Goal: Submit feedback/report problem: Leave review/rating

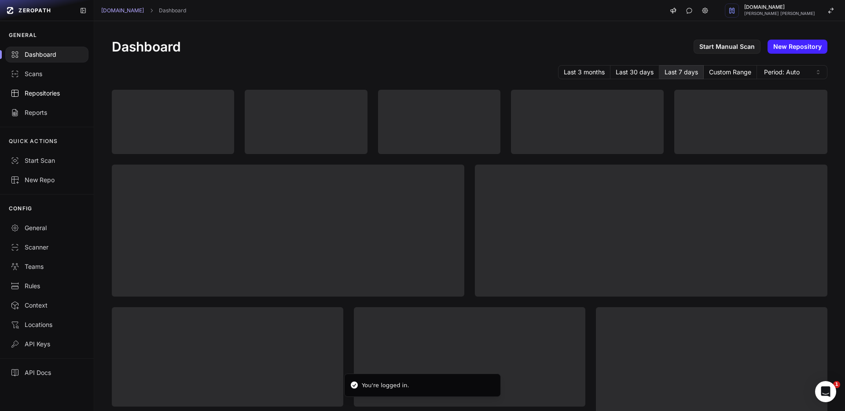
click at [60, 97] on div "Repositories" at bounding box center [47, 93] width 73 height 9
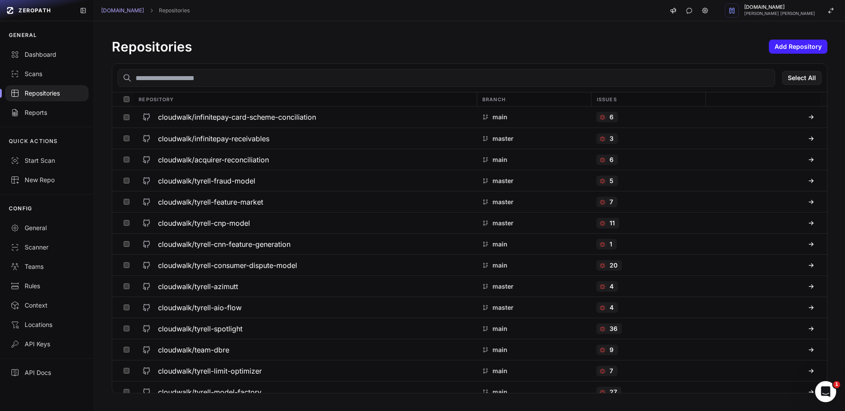
click at [171, 83] on input "text" at bounding box center [447, 78] width 658 height 18
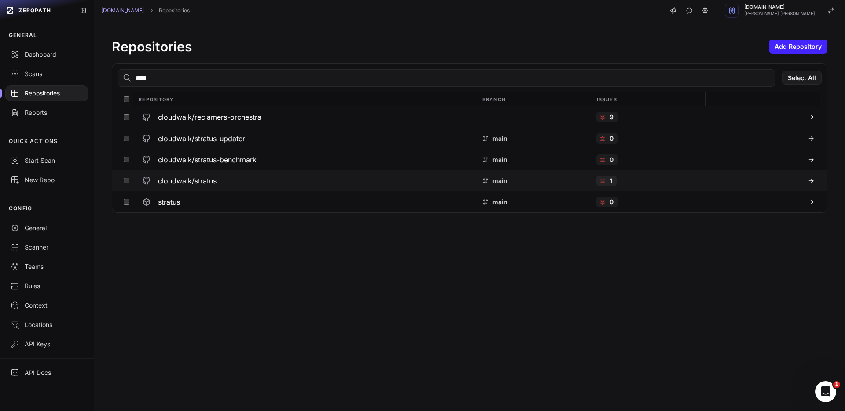
type input "****"
click at [180, 177] on h3 "cloudwalk/stratus" at bounding box center [187, 181] width 59 height 11
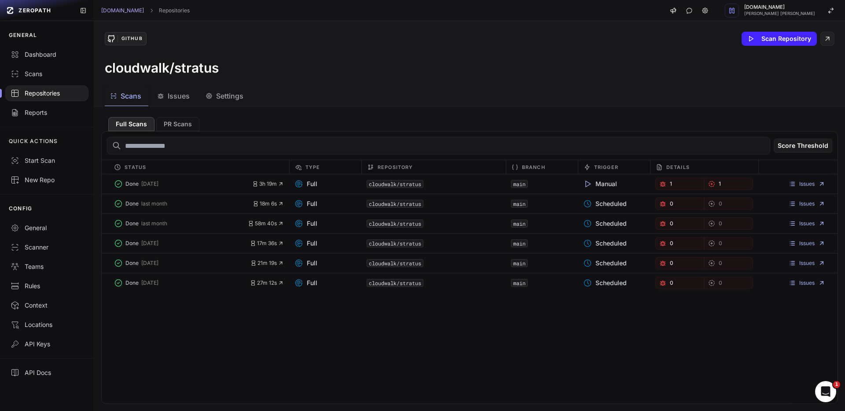
click at [174, 88] on button "Issues" at bounding box center [174, 96] width 45 height 20
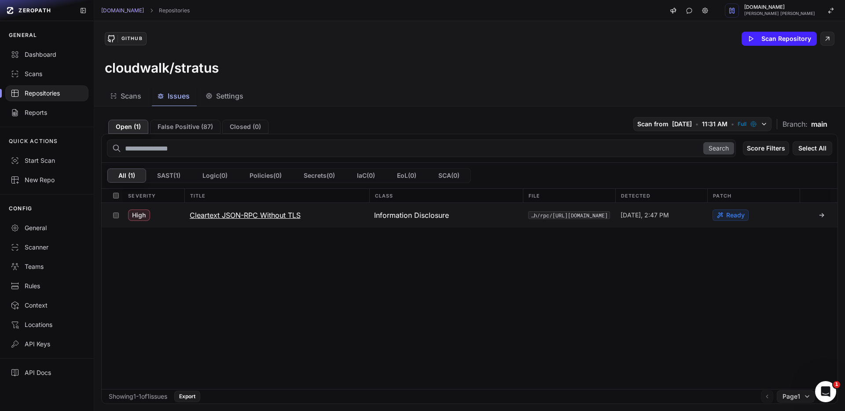
click at [217, 217] on h3 "Cleartext JSON-RPC Without TLS" at bounding box center [245, 215] width 111 height 11
click at [292, 219] on h3 "Cleartext JSON-RPC Without TLS" at bounding box center [245, 215] width 111 height 11
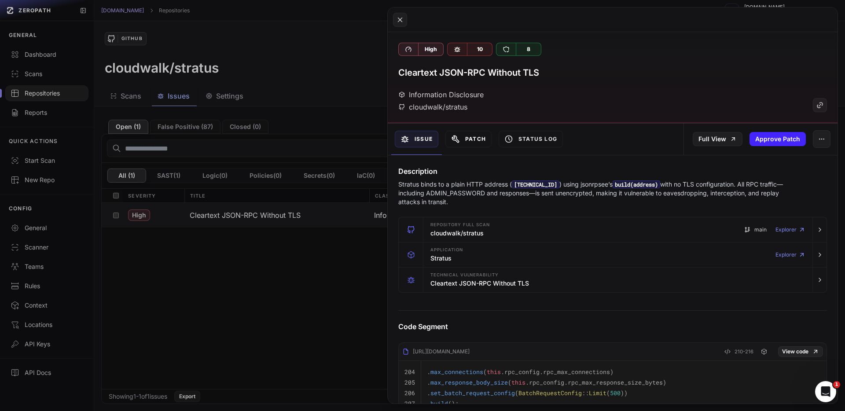
click at [468, 139] on button "Patch" at bounding box center [469, 139] width 46 height 17
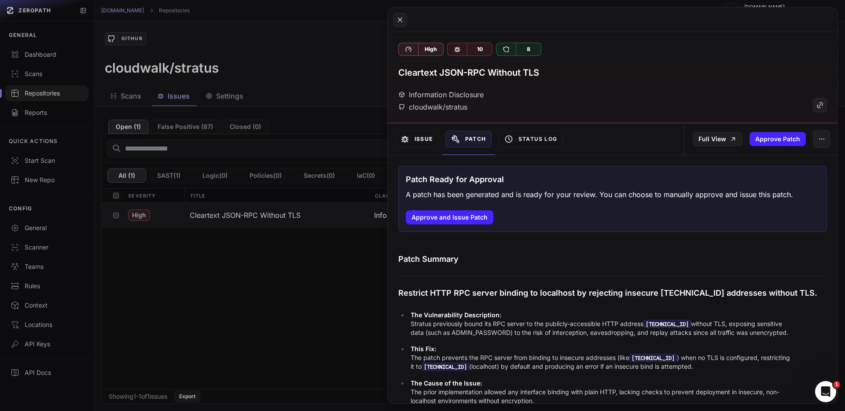
click at [436, 137] on button "Issue" at bounding box center [417, 139] width 44 height 17
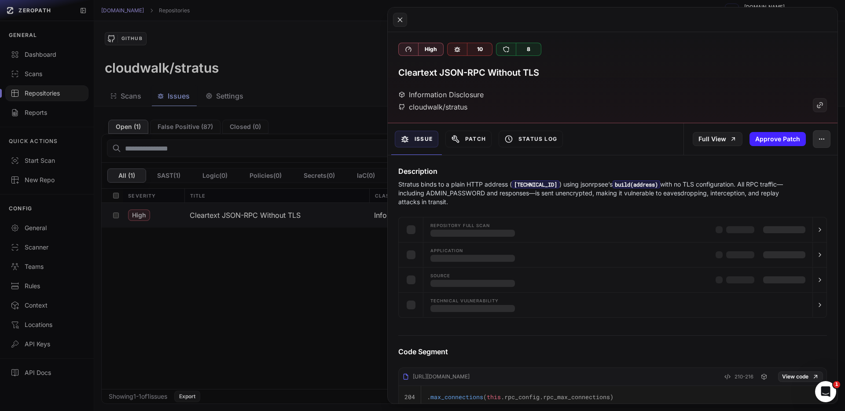
click at [818, 138] on icon "button" at bounding box center [821, 139] width 7 height 7
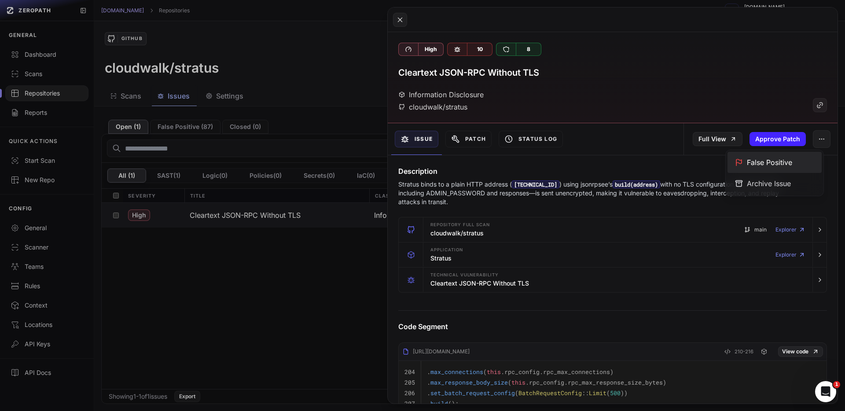
click at [796, 157] on div "False Positive" at bounding box center [775, 162] width 94 height 21
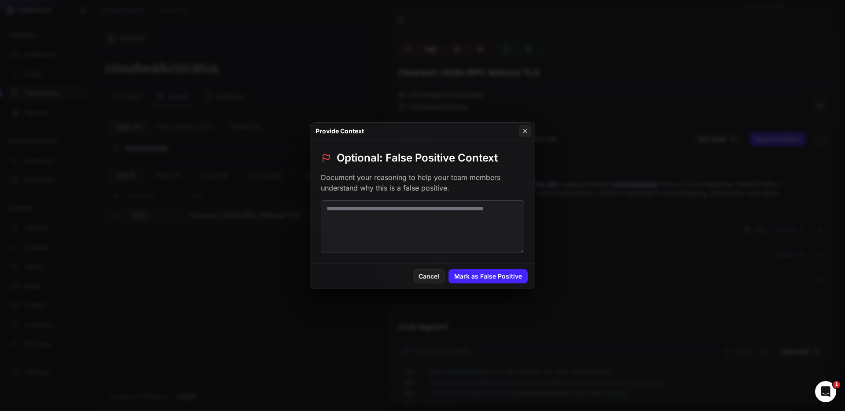
click at [491, 226] on textarea at bounding box center [422, 226] width 203 height 53
type textarea "**********"
click at [510, 275] on button "Mark as False Positive" at bounding box center [488, 276] width 79 height 14
